Goal: Task Accomplishment & Management: Manage account settings

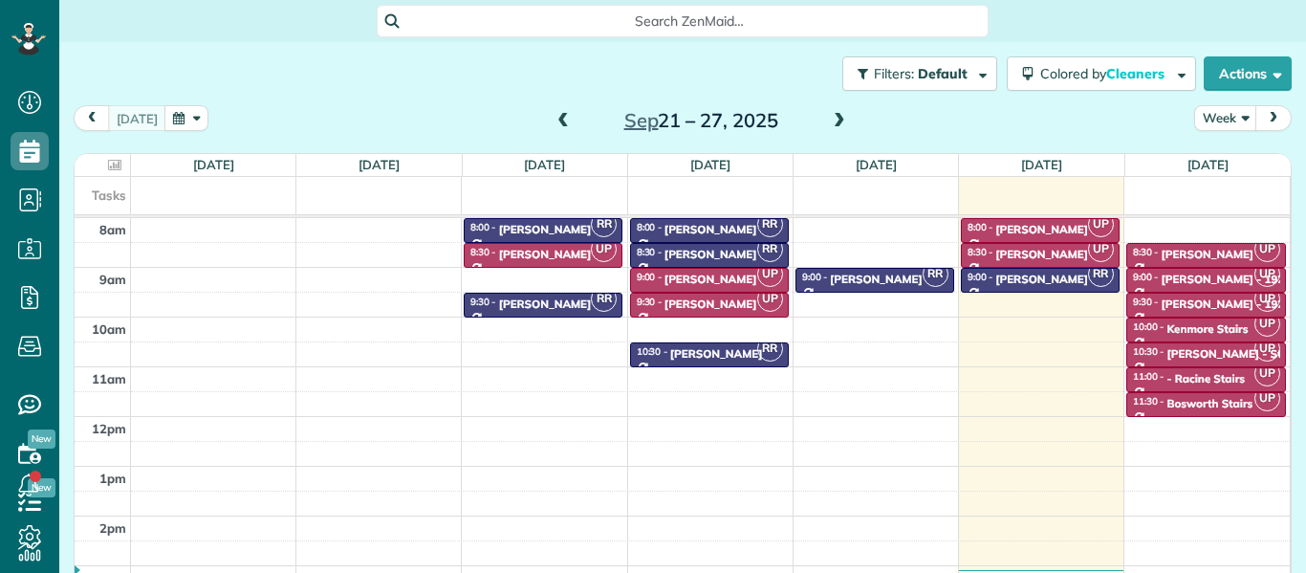
scroll to position [9, 9]
click at [29, 293] on icon at bounding box center [30, 297] width 38 height 38
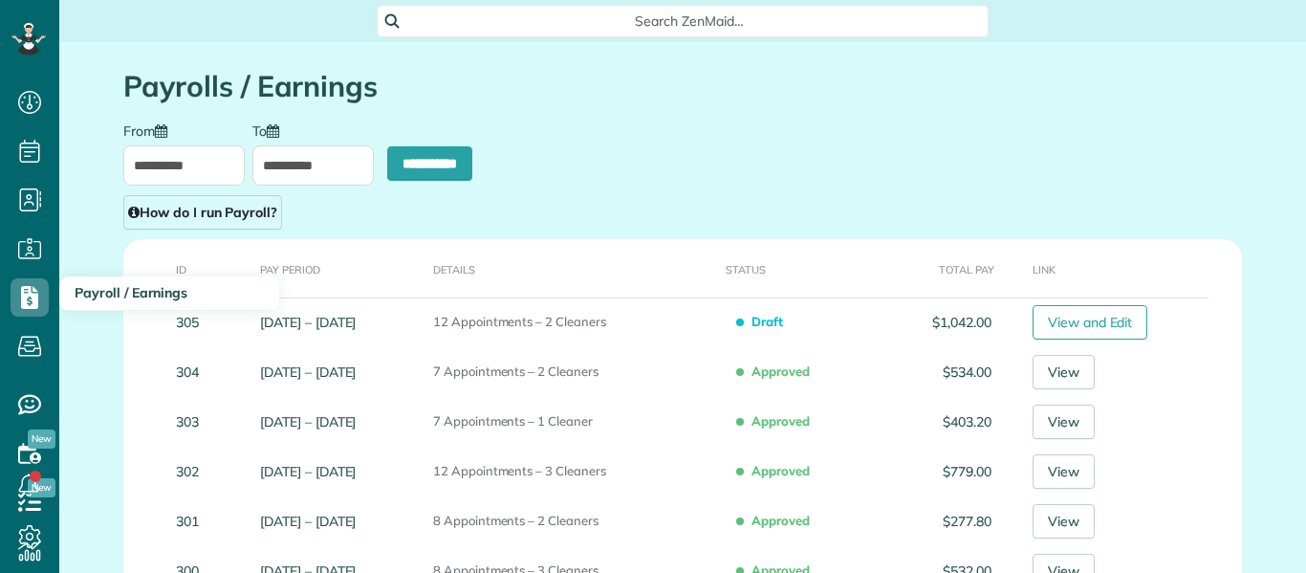
scroll to position [9, 9]
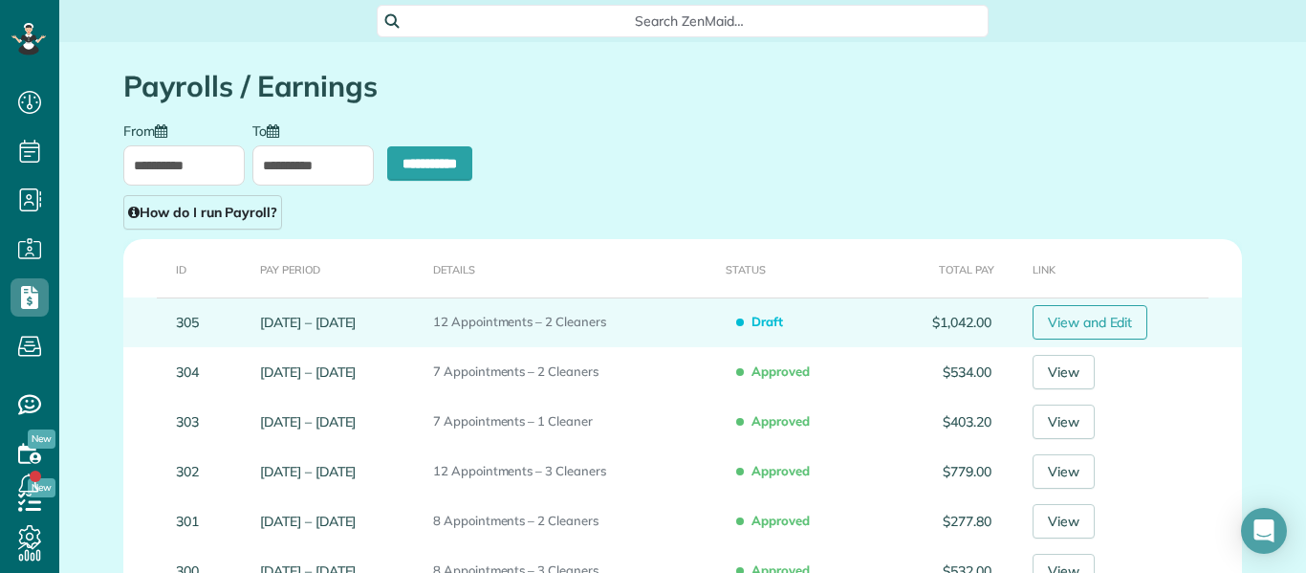
click at [1075, 322] on link "View and Edit" at bounding box center [1090, 322] width 116 height 34
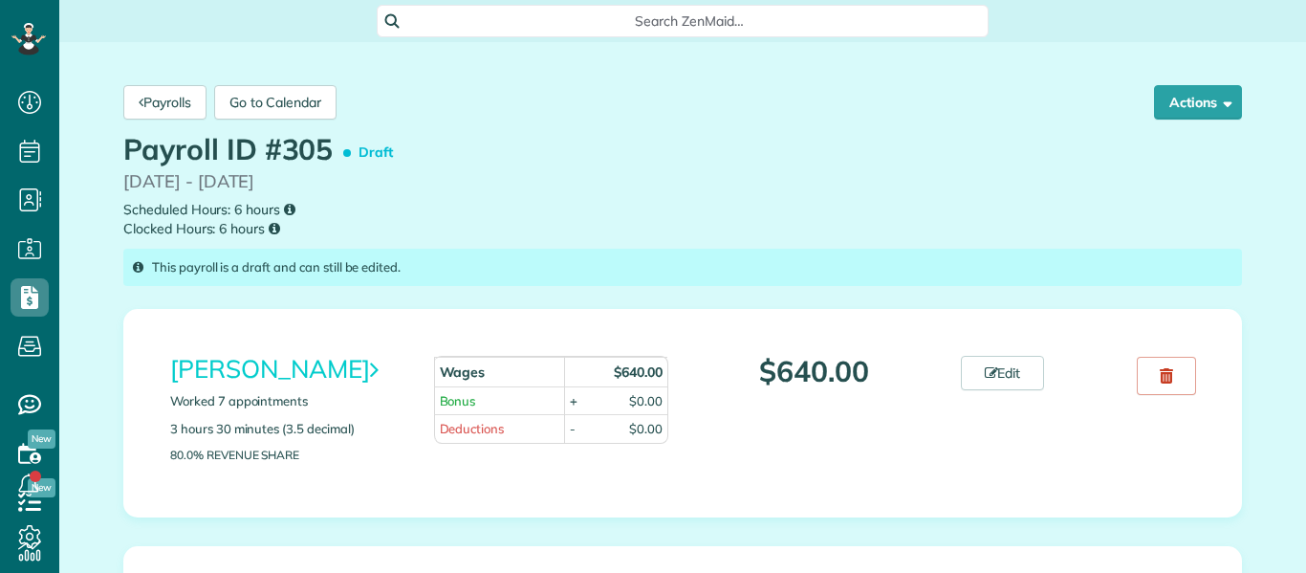
scroll to position [9, 9]
click at [956, 492] on div "Ruby Rubio Worked 7 appointments 3 hours 30 minutes (3.5 decimal) 80.0% Revenue…" at bounding box center [682, 413] width 1118 height 208
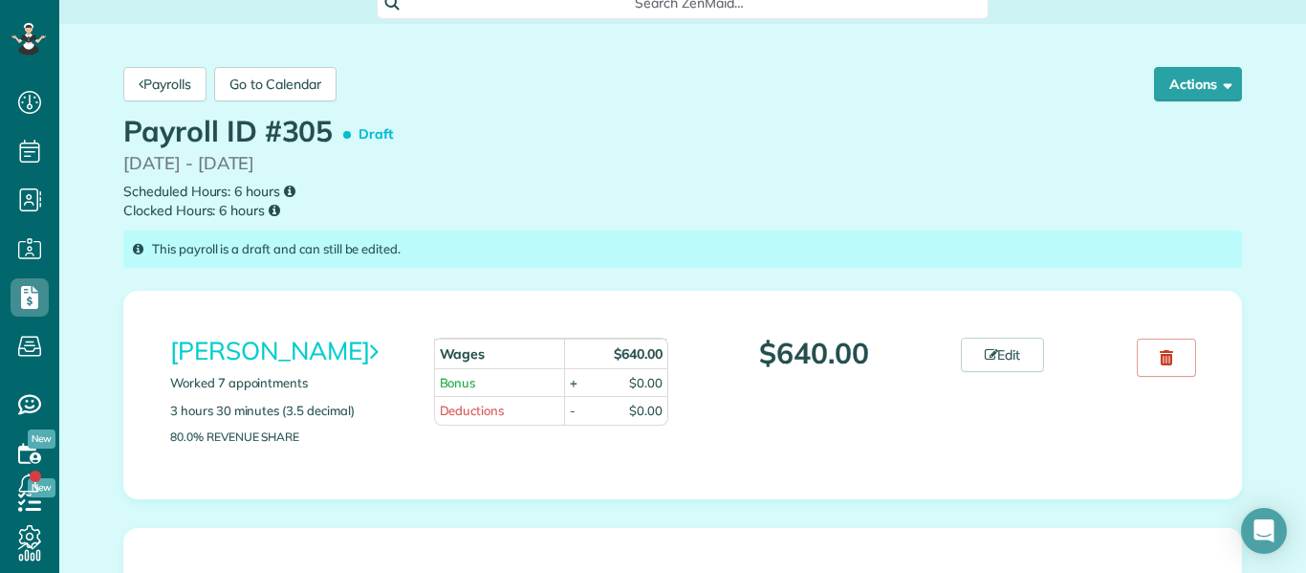
scroll to position [0, 0]
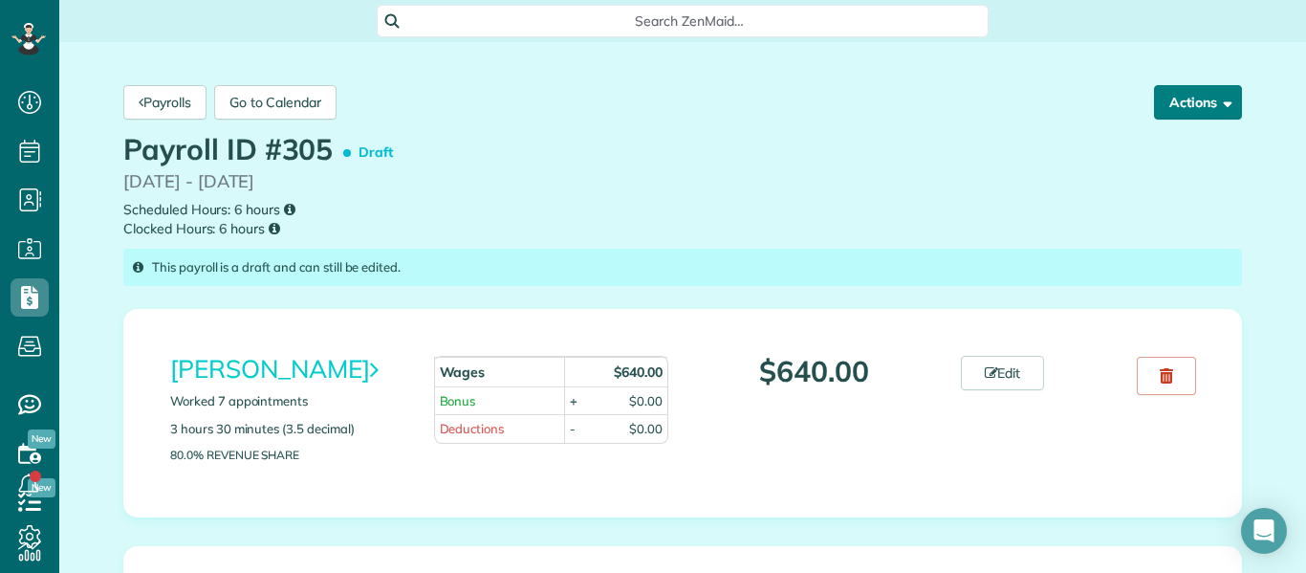
click at [1219, 98] on span "button" at bounding box center [1224, 102] width 14 height 14
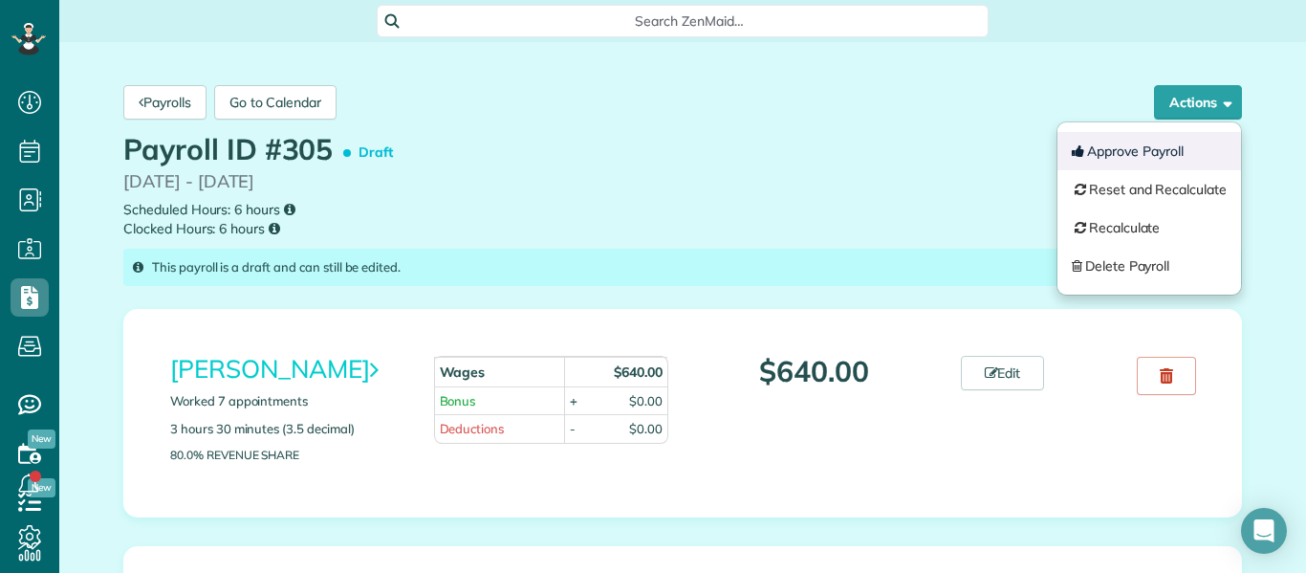
click at [1170, 145] on button "Approve Payroll" at bounding box center [1149, 151] width 184 height 38
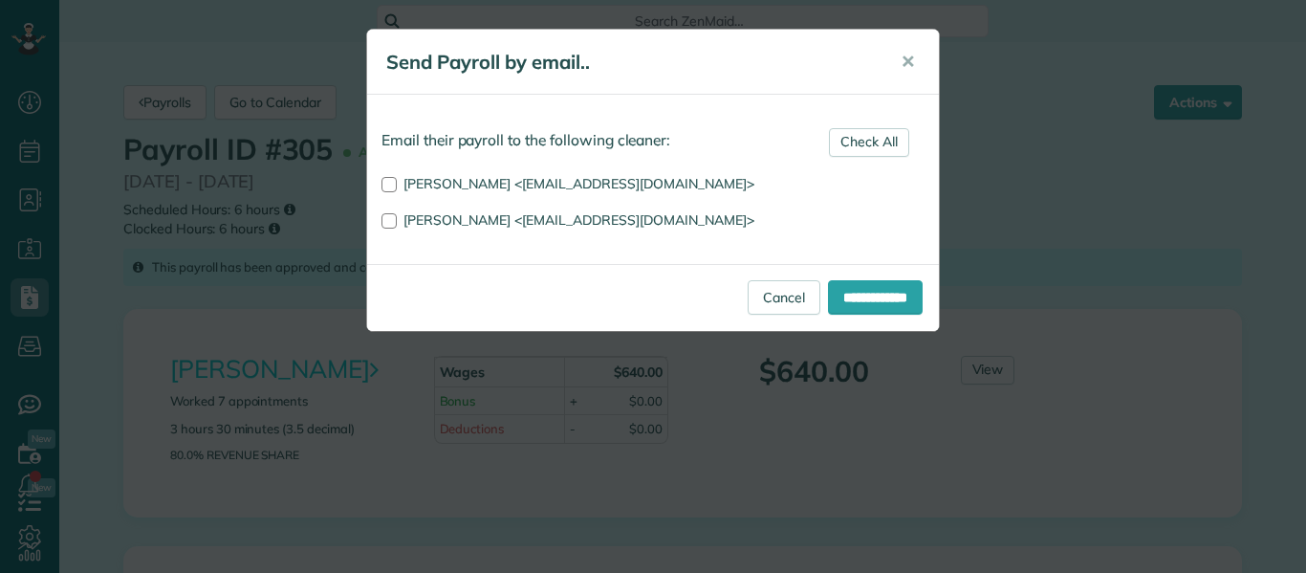
scroll to position [9, 9]
click at [855, 289] on input "**********" at bounding box center [875, 297] width 95 height 34
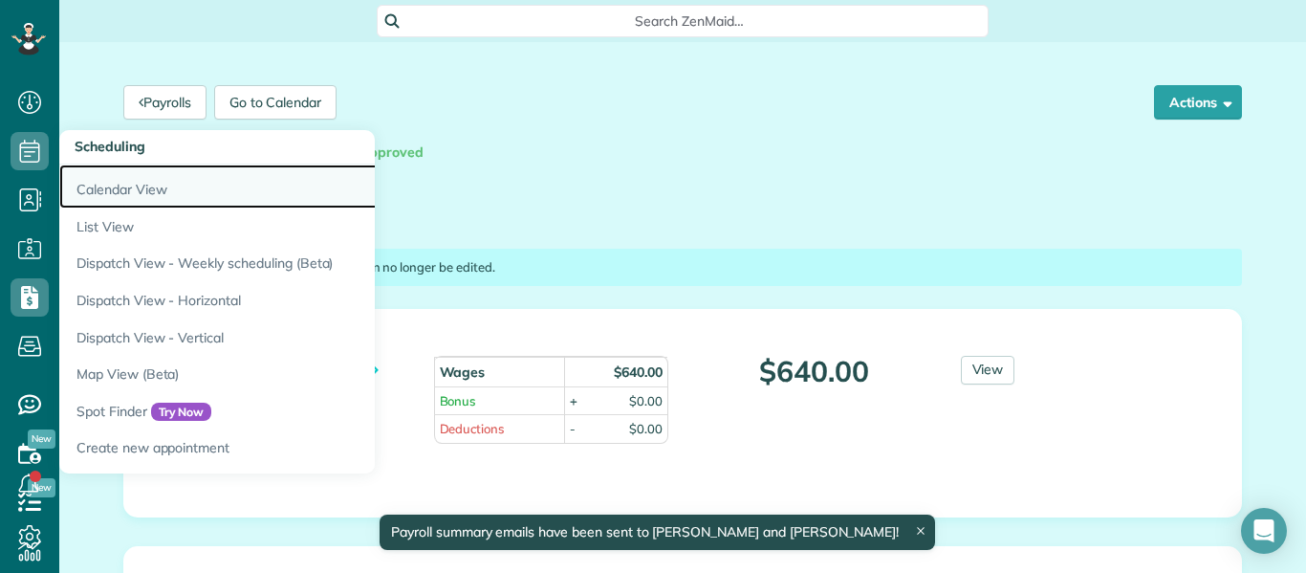
click at [92, 184] on link "Calendar View" at bounding box center [298, 186] width 478 height 44
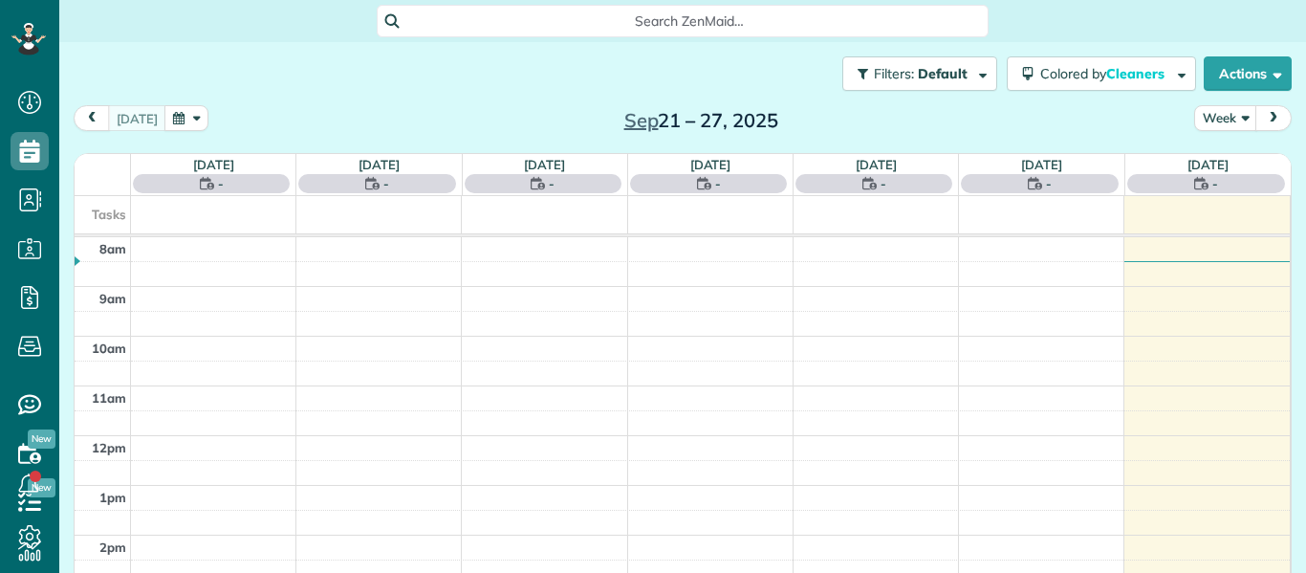
scroll to position [9, 9]
